Goal: Information Seeking & Learning: Understand process/instructions

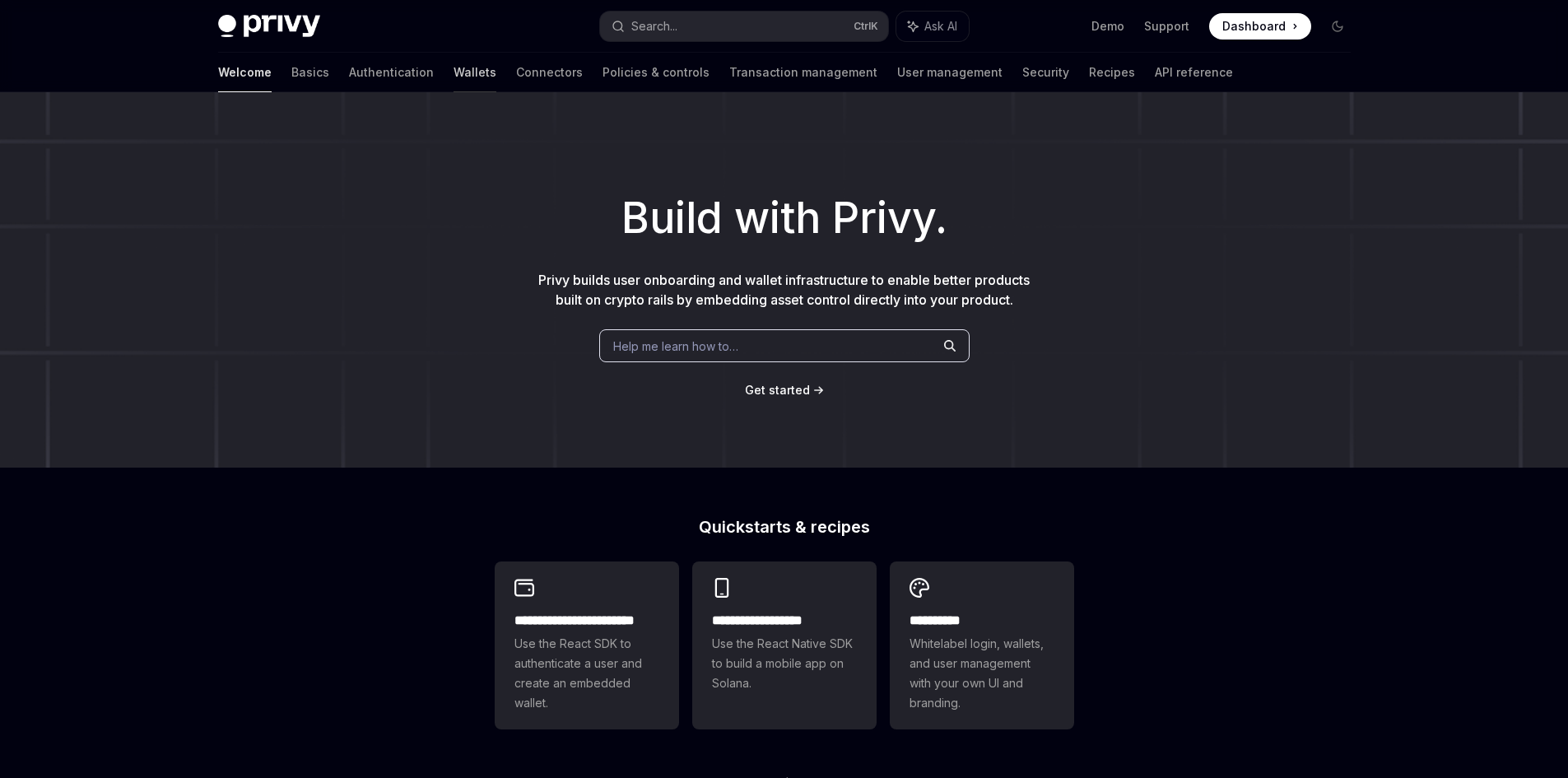
click at [453, 84] on link "Wallets" at bounding box center [475, 73] width 43 height 40
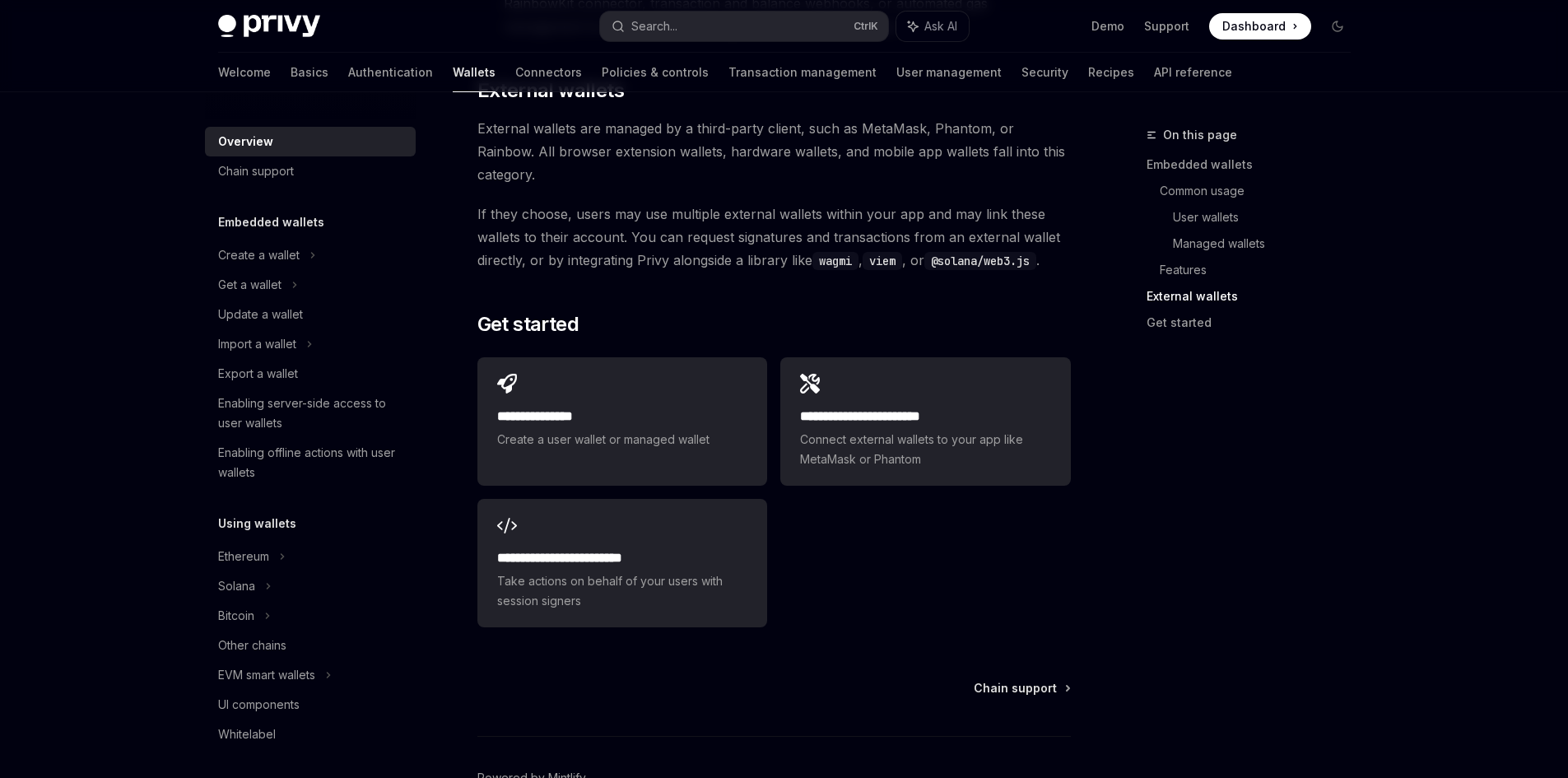
scroll to position [2499, 0]
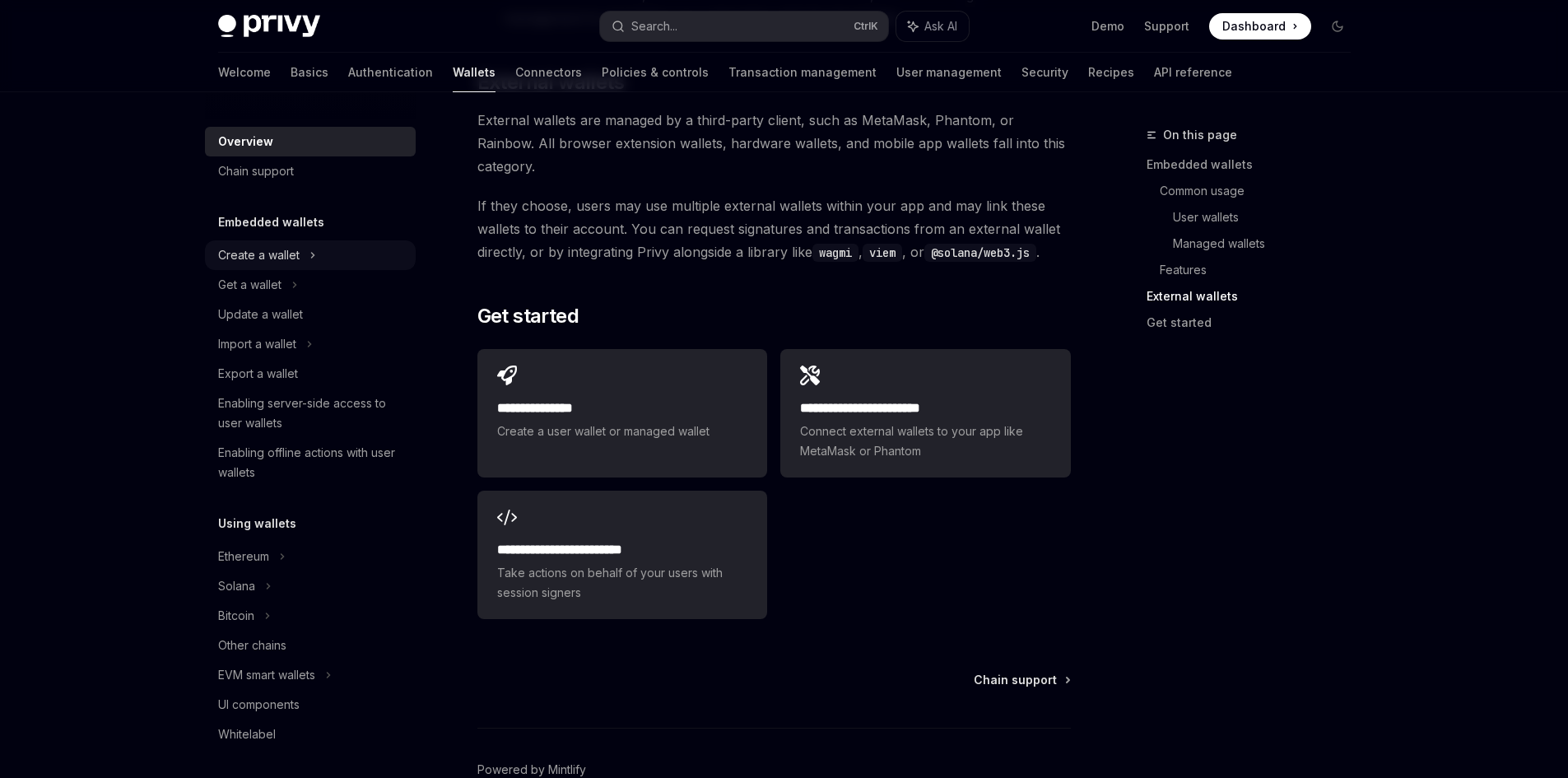
click at [269, 258] on div "Create a wallet" at bounding box center [258, 255] width 82 height 20
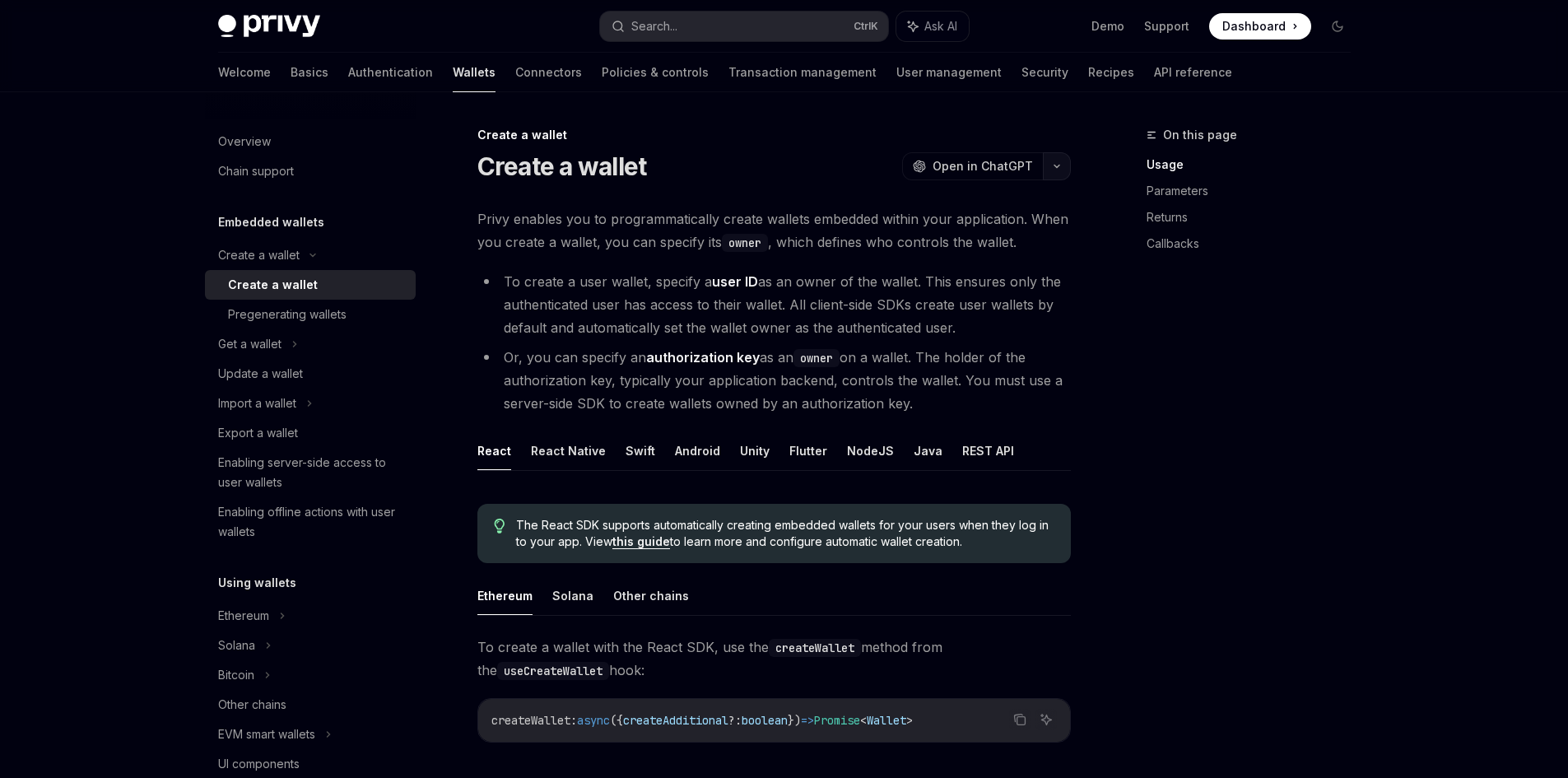
click at [1051, 165] on icon "button" at bounding box center [1057, 165] width 20 height 6
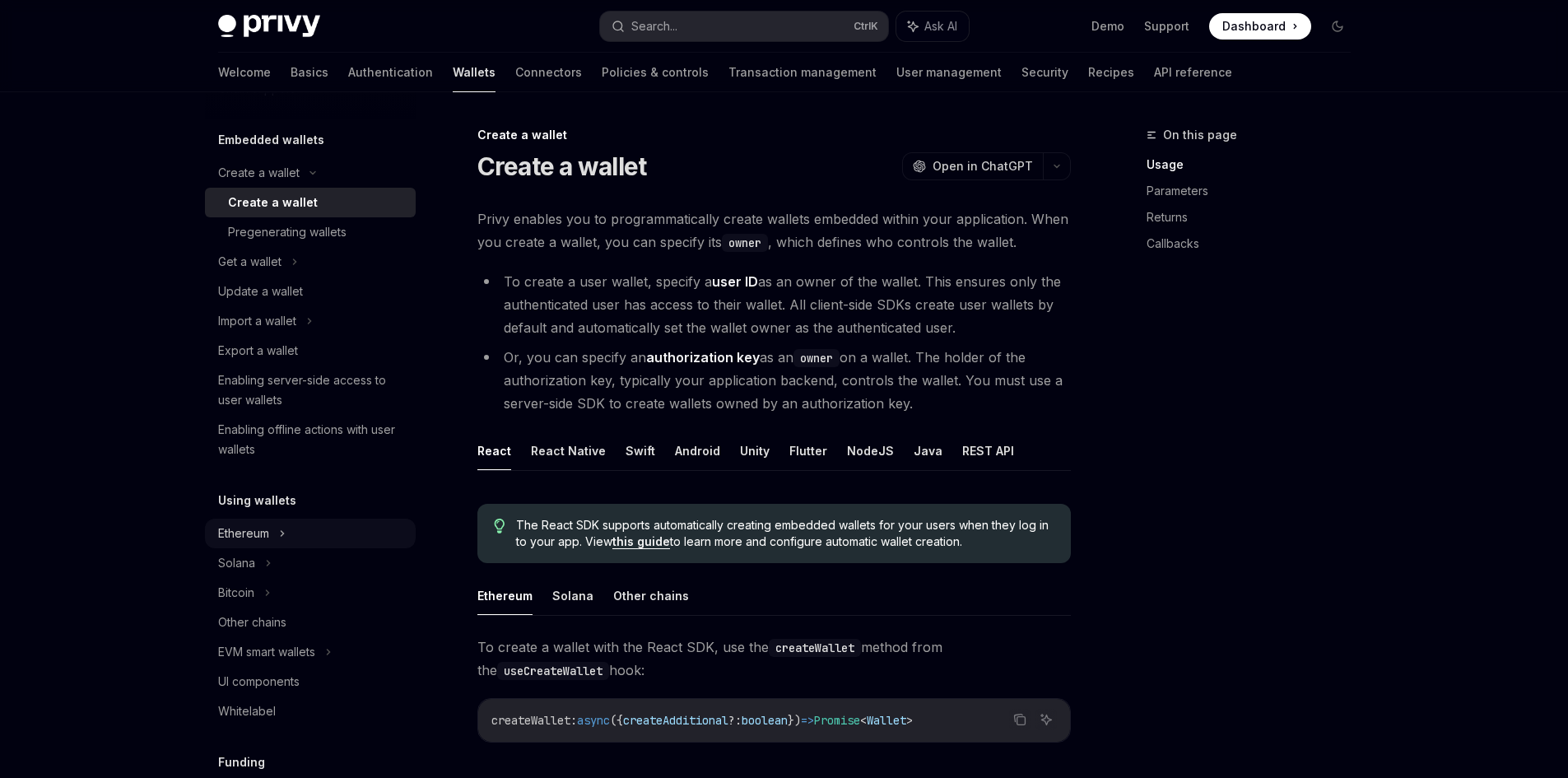
scroll to position [165, 0]
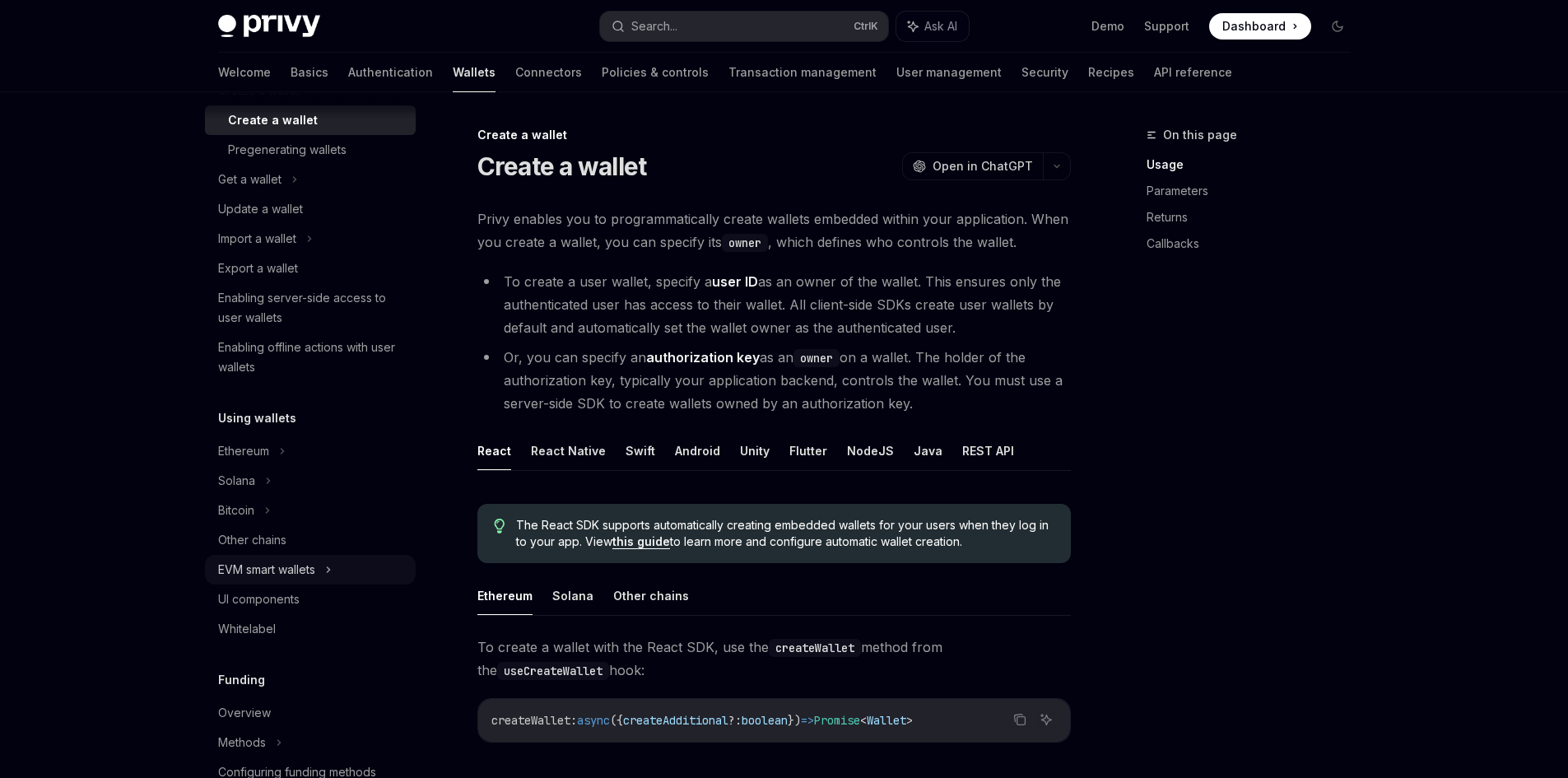
click at [255, 573] on div "EVM smart wallets" at bounding box center [266, 569] width 97 height 20
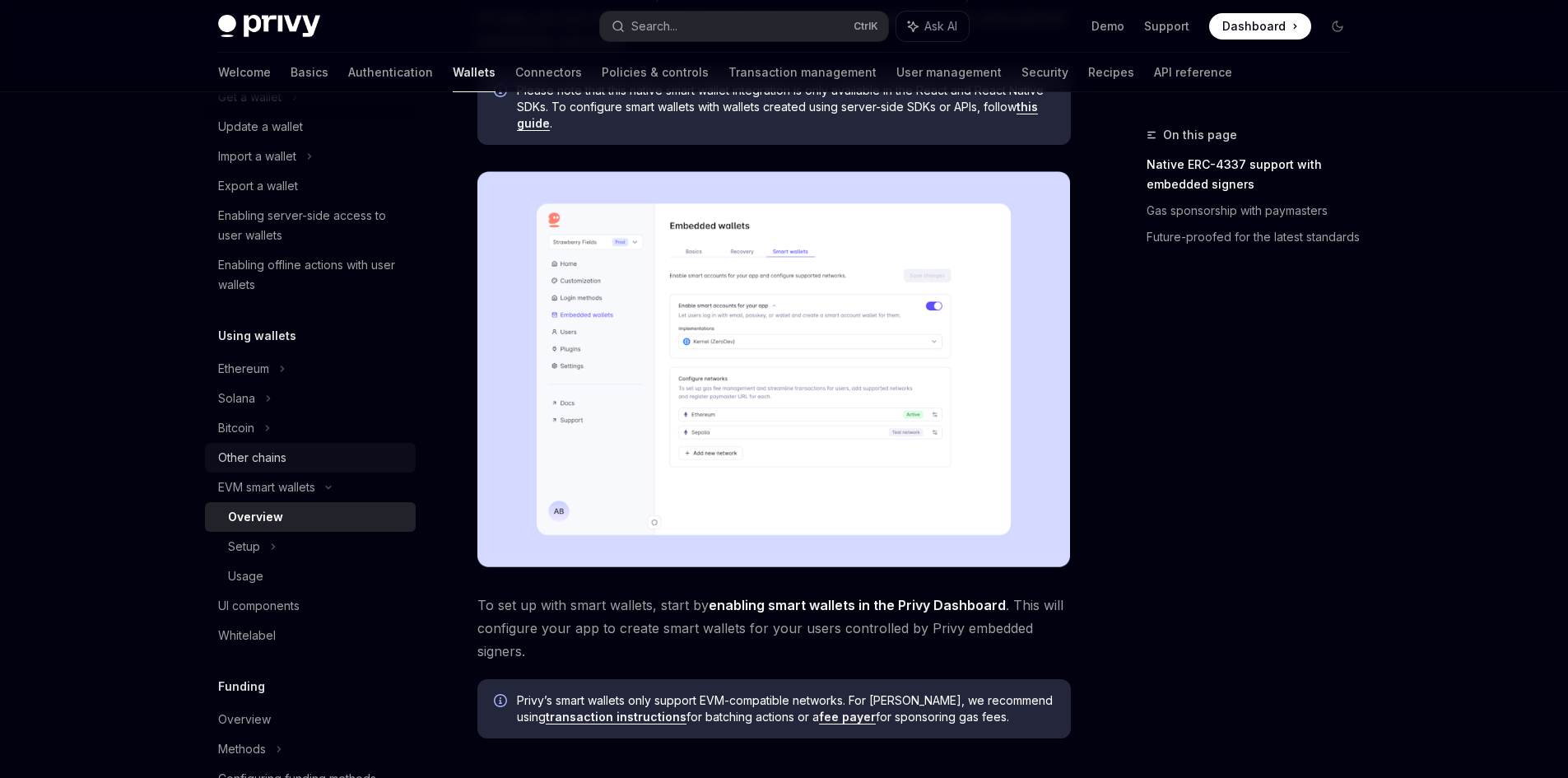
scroll to position [165, 0]
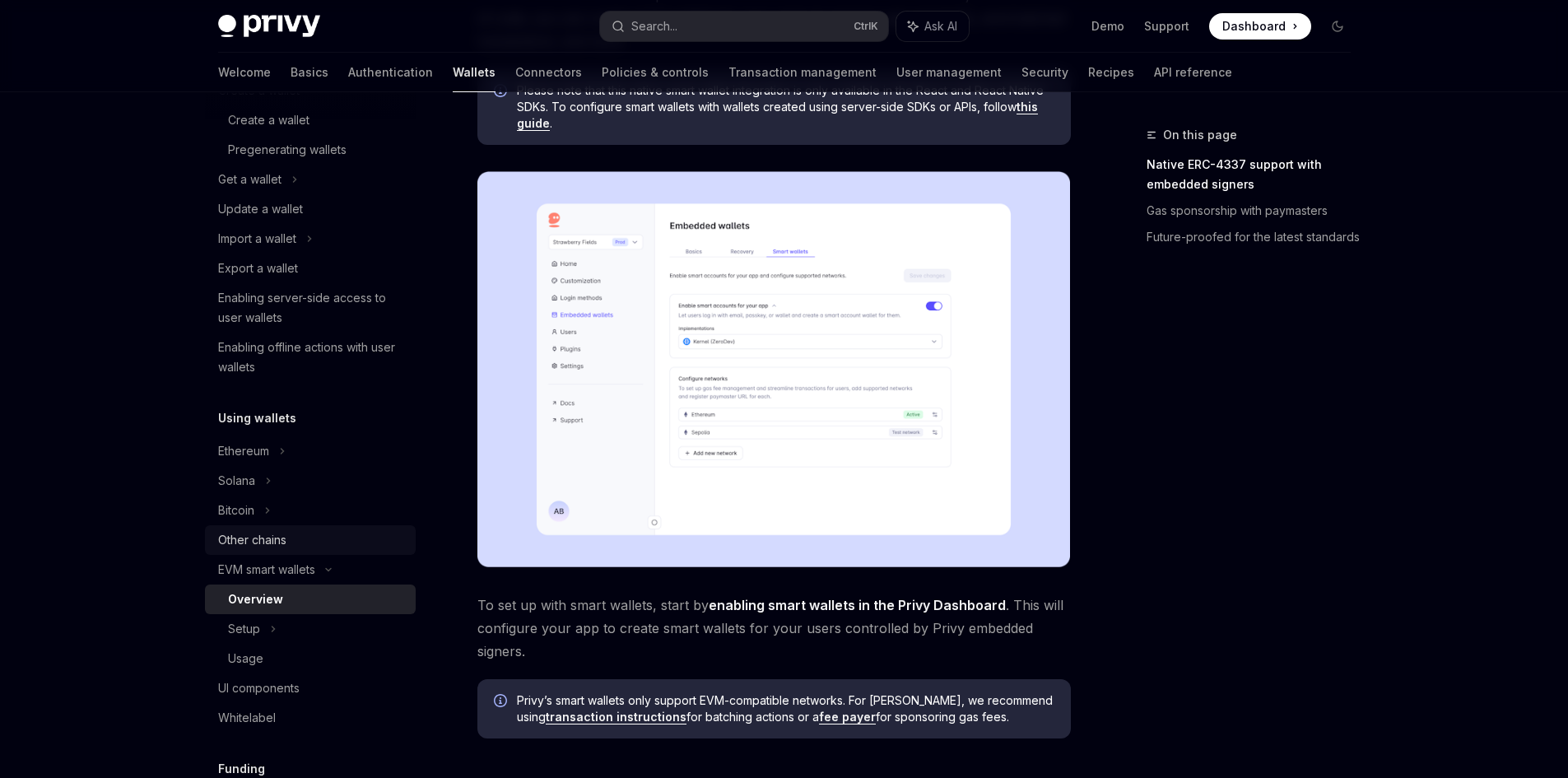
click at [292, 540] on div "Other chains" at bounding box center [311, 540] width 188 height 20
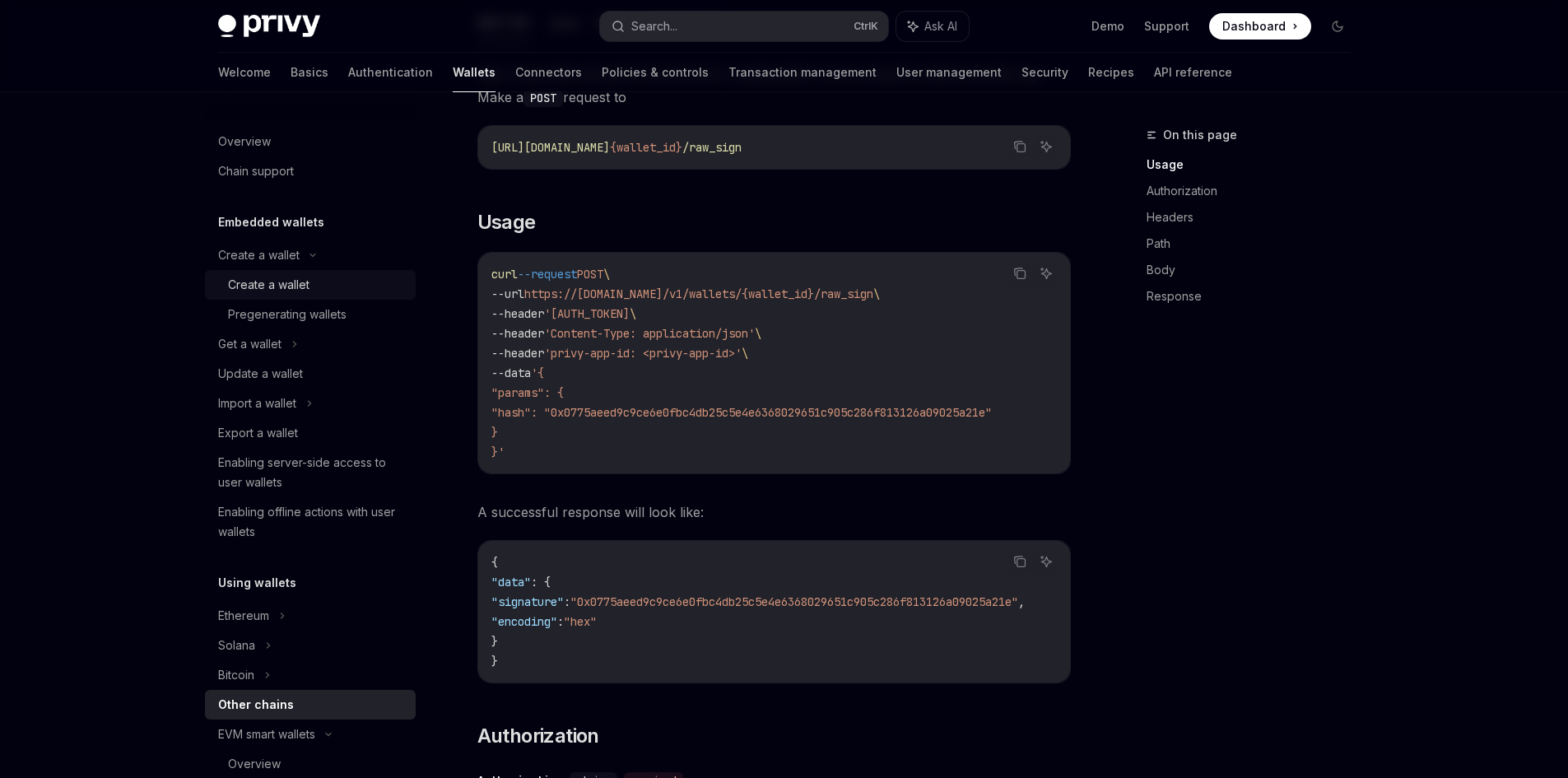
click at [253, 287] on div "Create a wallet" at bounding box center [268, 285] width 82 height 20
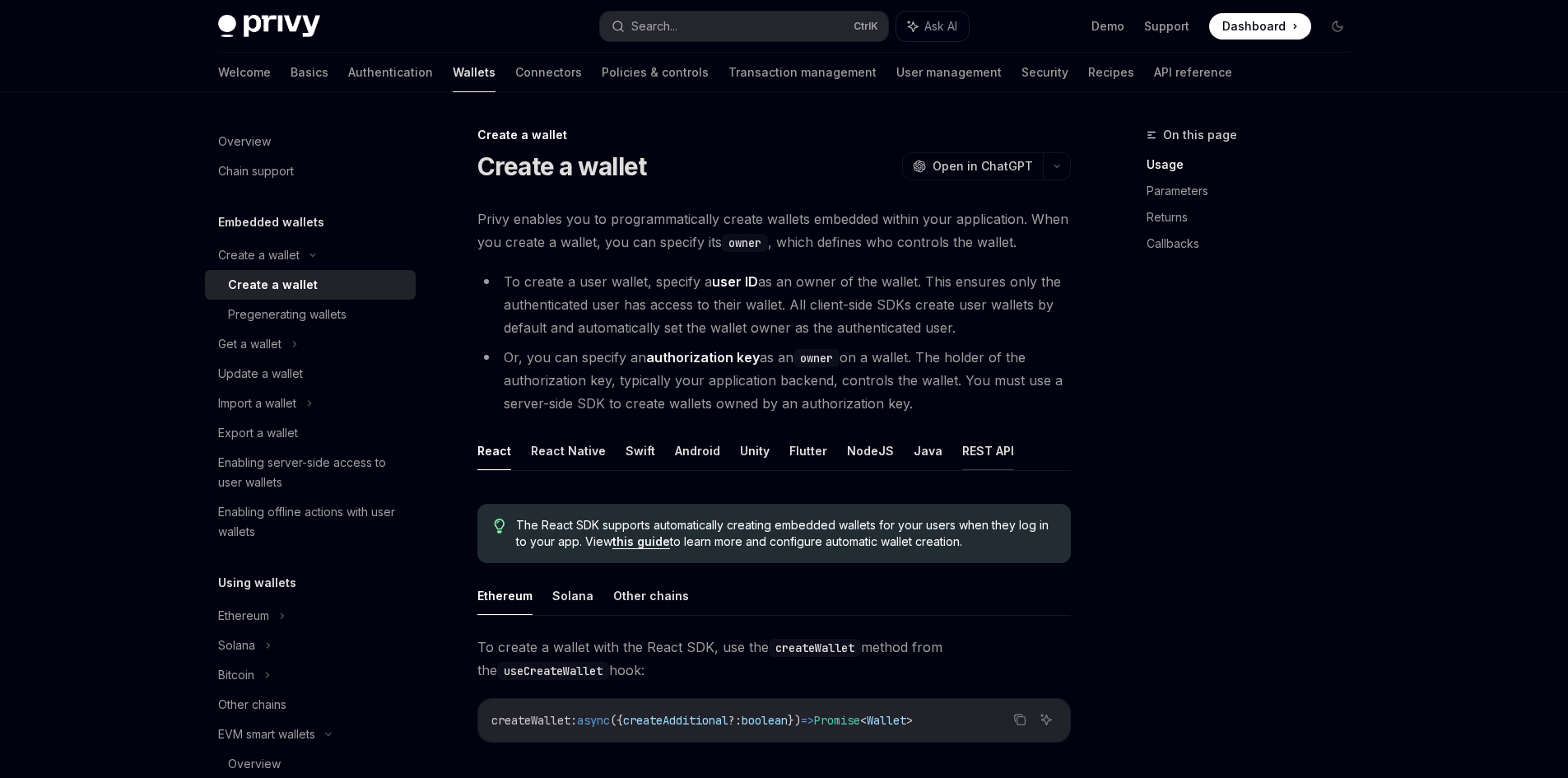
click at [970, 451] on button "REST API" at bounding box center [989, 450] width 52 height 39
type textarea "*"
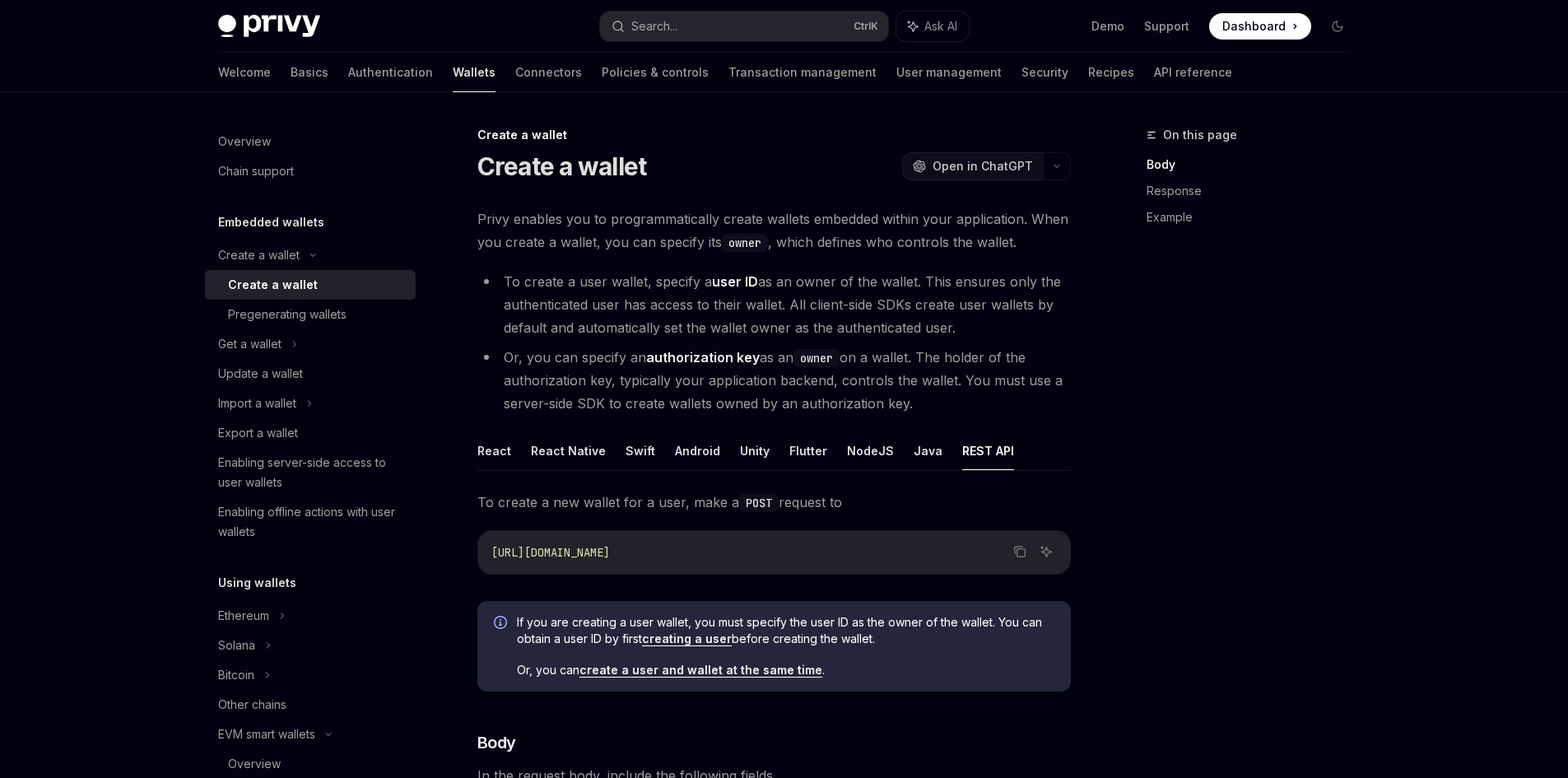
click at [969, 166] on span "Open in ChatGPT" at bounding box center [983, 166] width 101 height 16
